Goal: Information Seeking & Learning: Learn about a topic

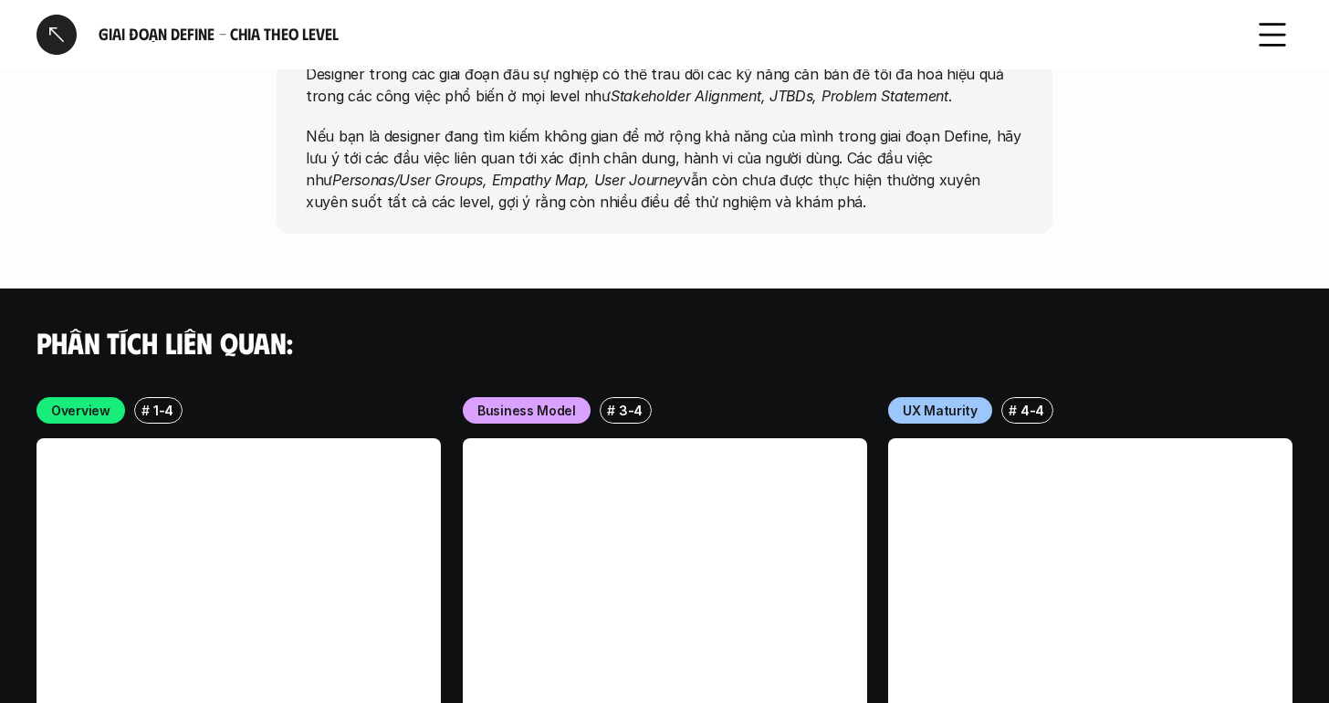
scroll to position [5612, 0]
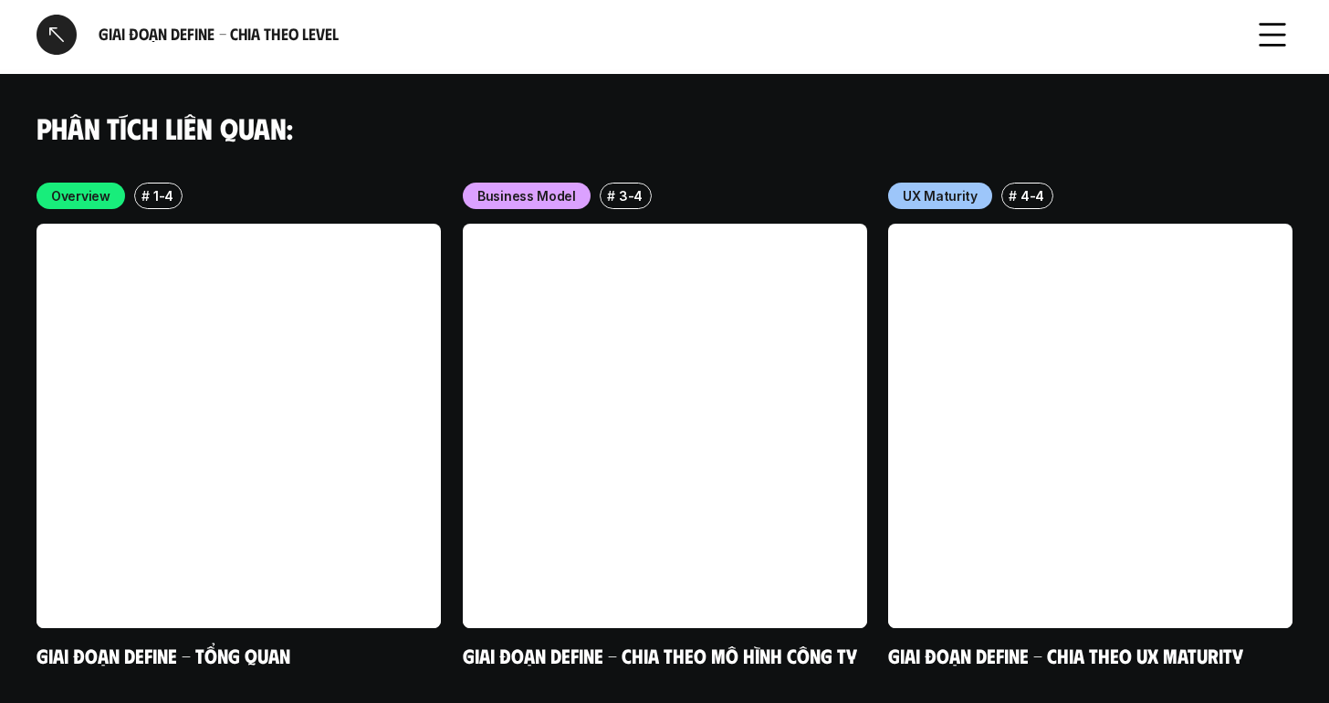
click at [48, 37] on div at bounding box center [56, 35] width 40 height 40
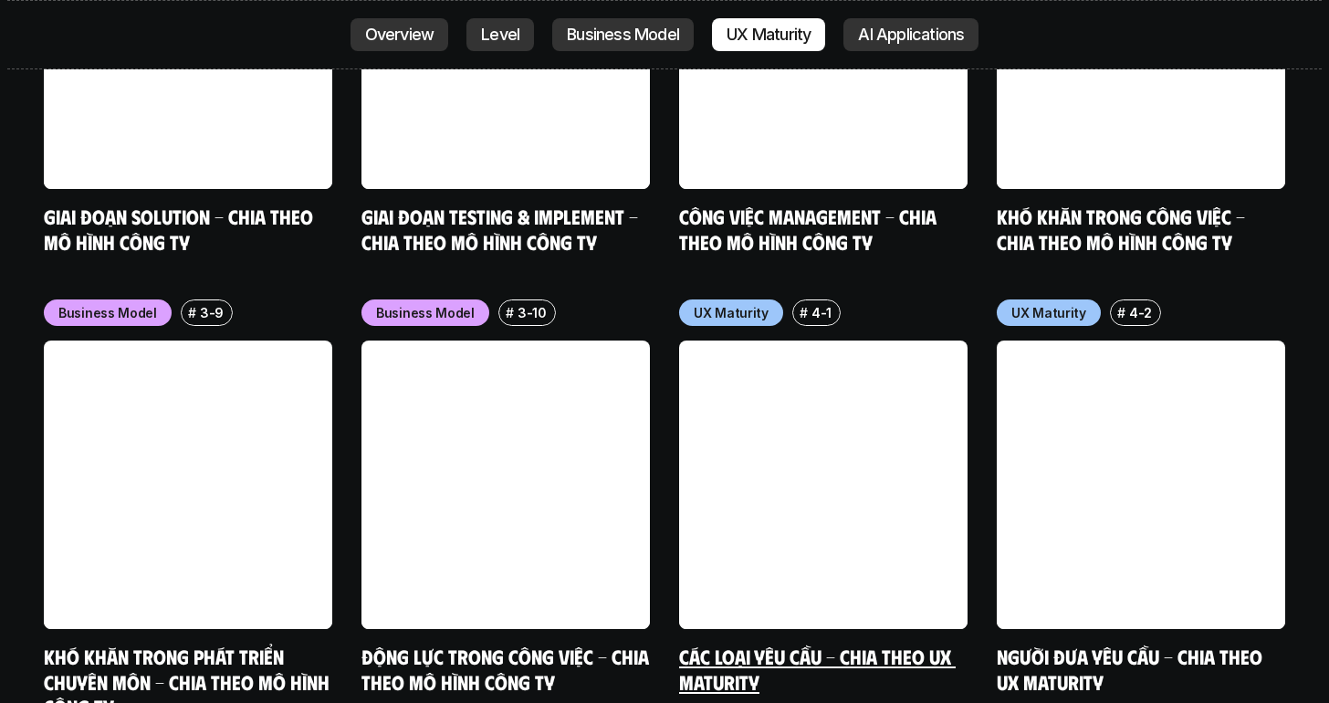
scroll to position [8179, 0]
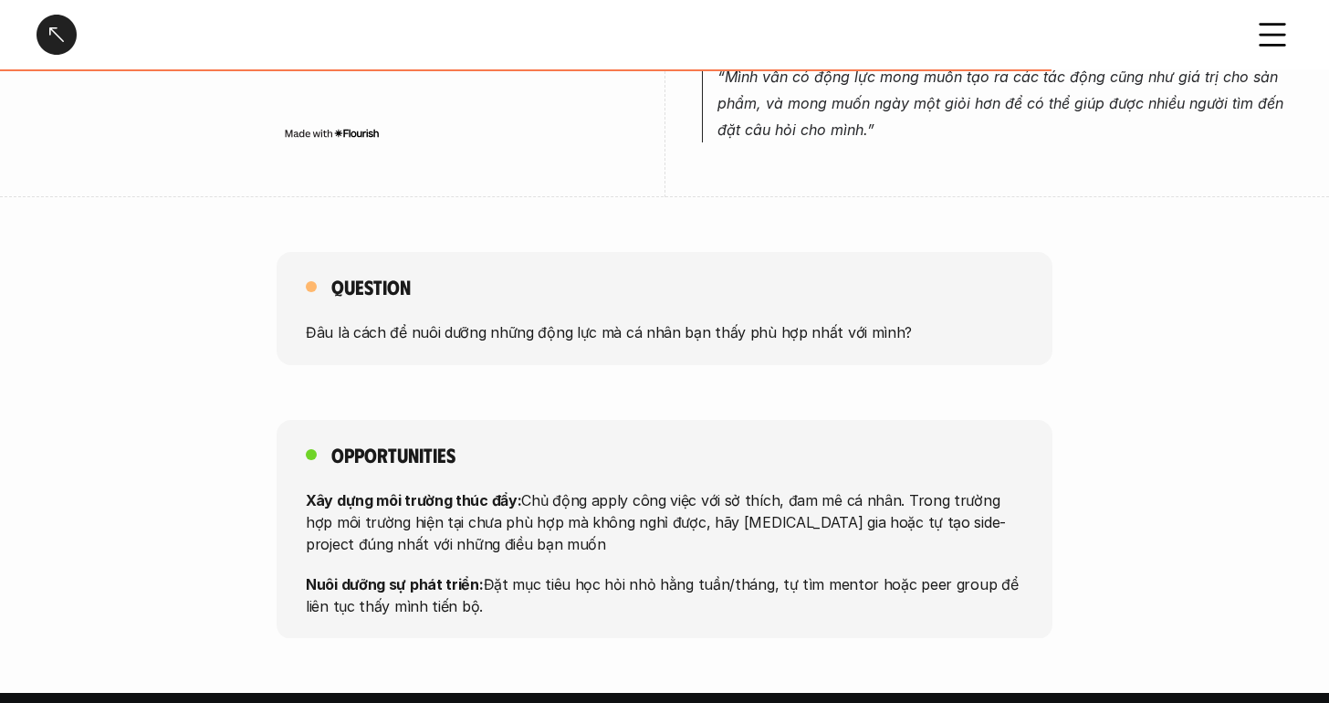
scroll to position [1409, 0]
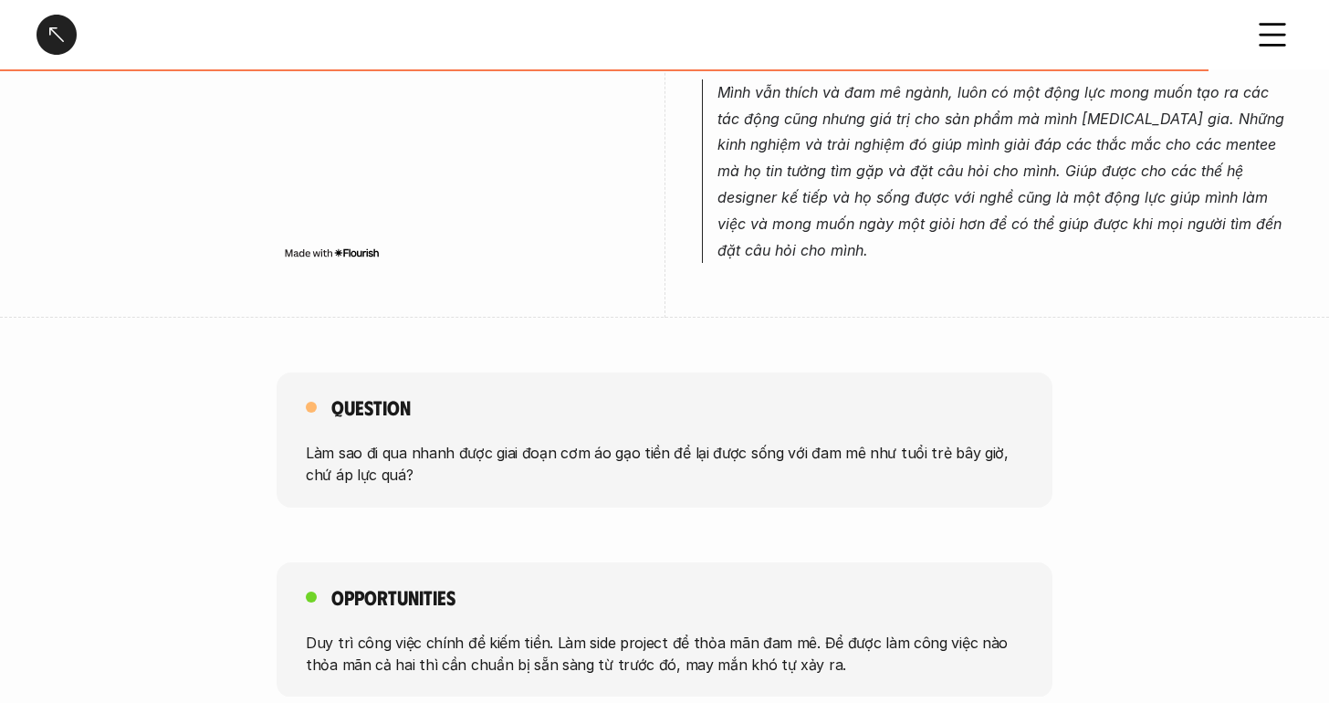
scroll to position [5021, 0]
